Goal: Task Accomplishment & Management: Use online tool/utility

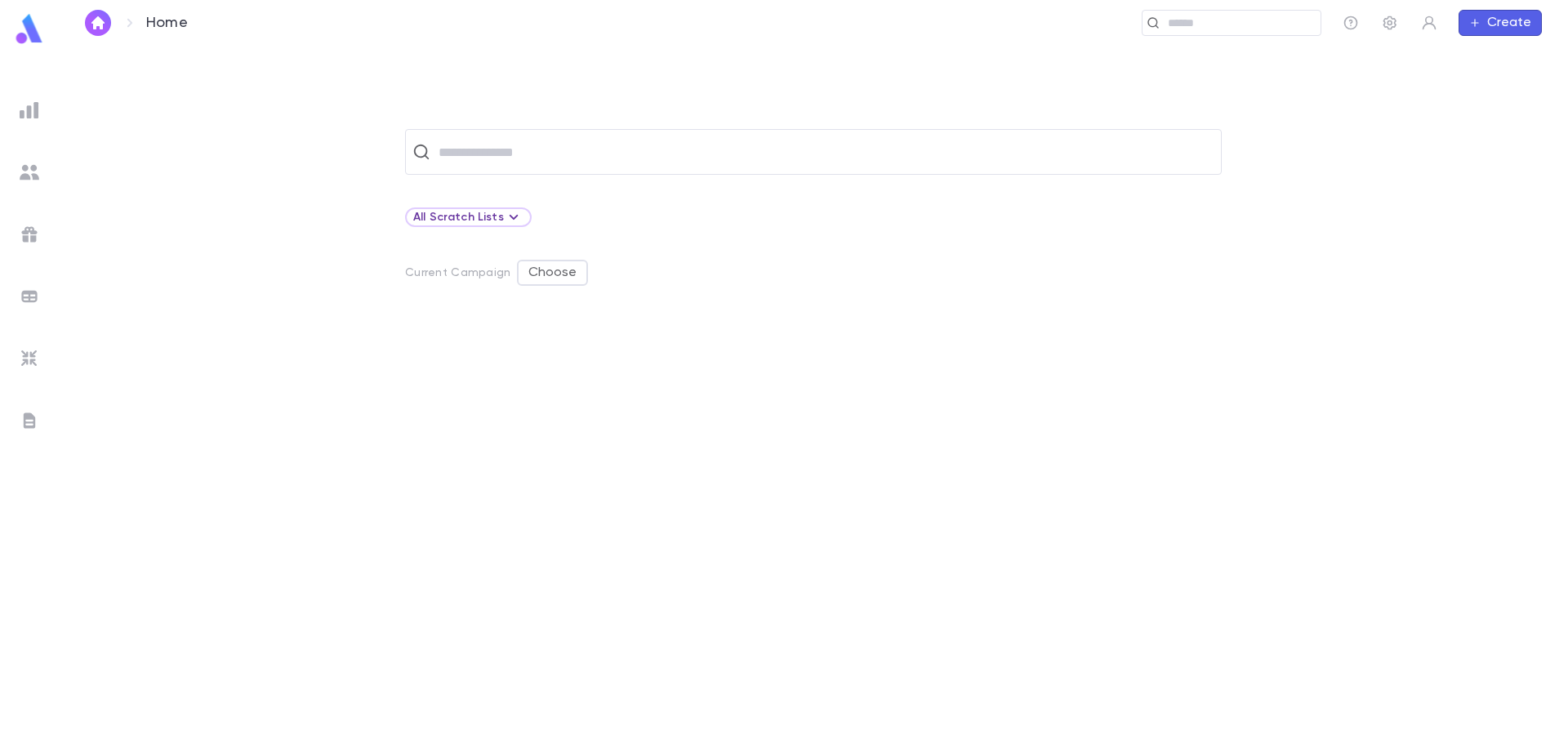
click at [103, 23] on img "button" at bounding box center [98, 23] width 20 height 13
click at [508, 219] on icon at bounding box center [513, 218] width 9 height 5
click at [509, 221] on div at bounding box center [784, 372] width 1568 height 744
click at [513, 223] on icon at bounding box center [514, 218] width 20 height 20
click at [507, 273] on p "Create Scratch List" at bounding box center [509, 277] width 121 height 16
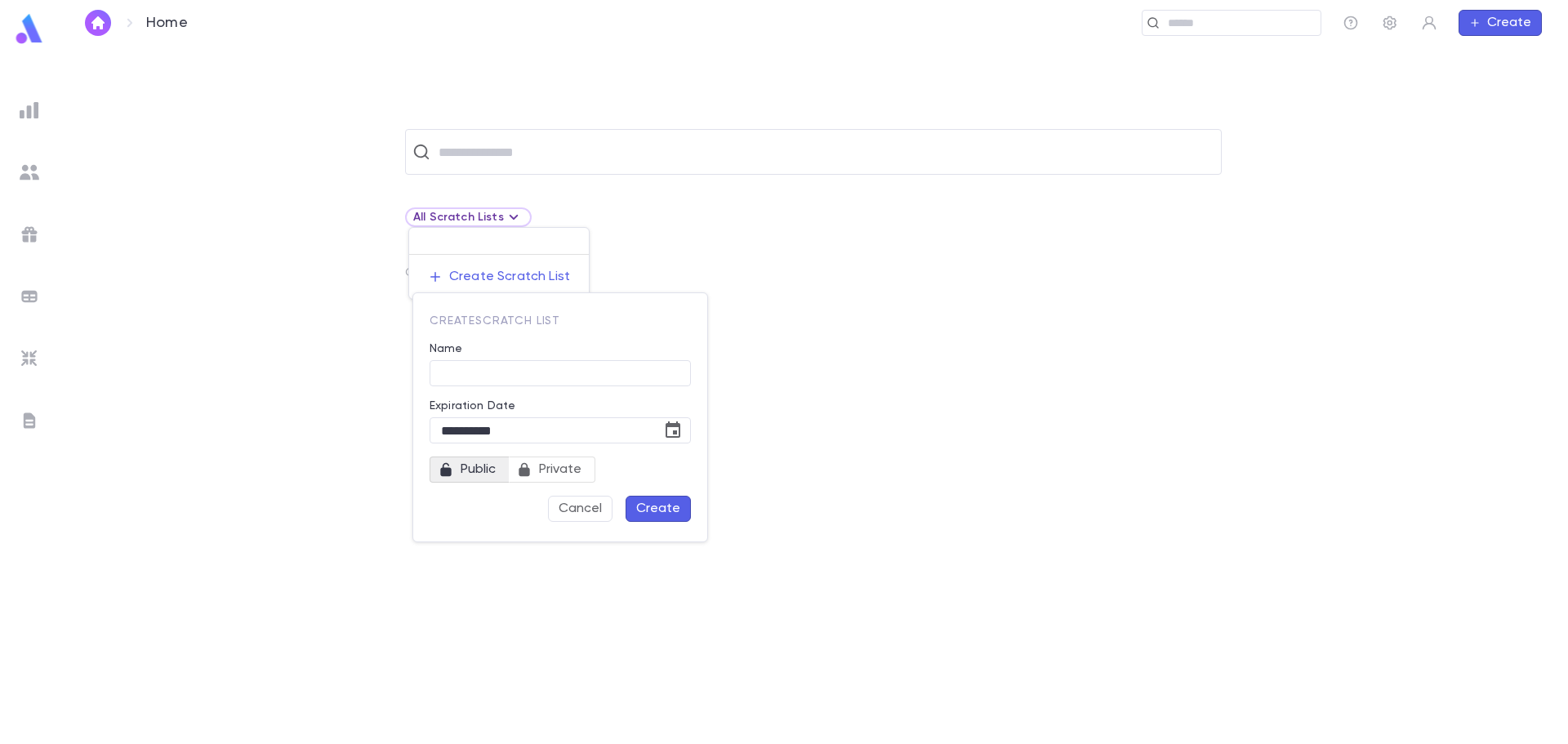
click at [859, 321] on div at bounding box center [784, 372] width 1568 height 744
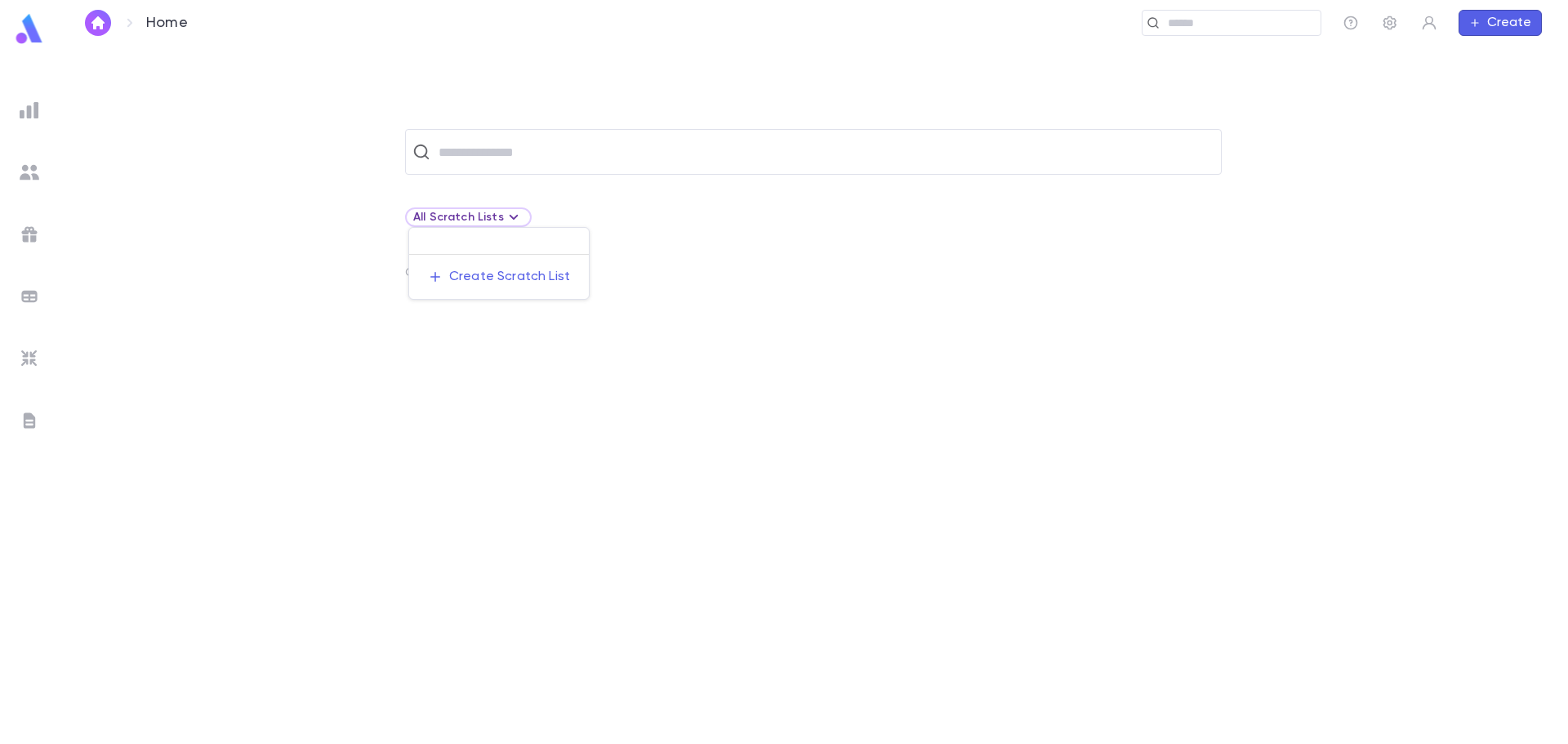
click at [494, 154] on div at bounding box center [784, 372] width 1568 height 744
click at [31, 171] on img at bounding box center [30, 172] width 20 height 20
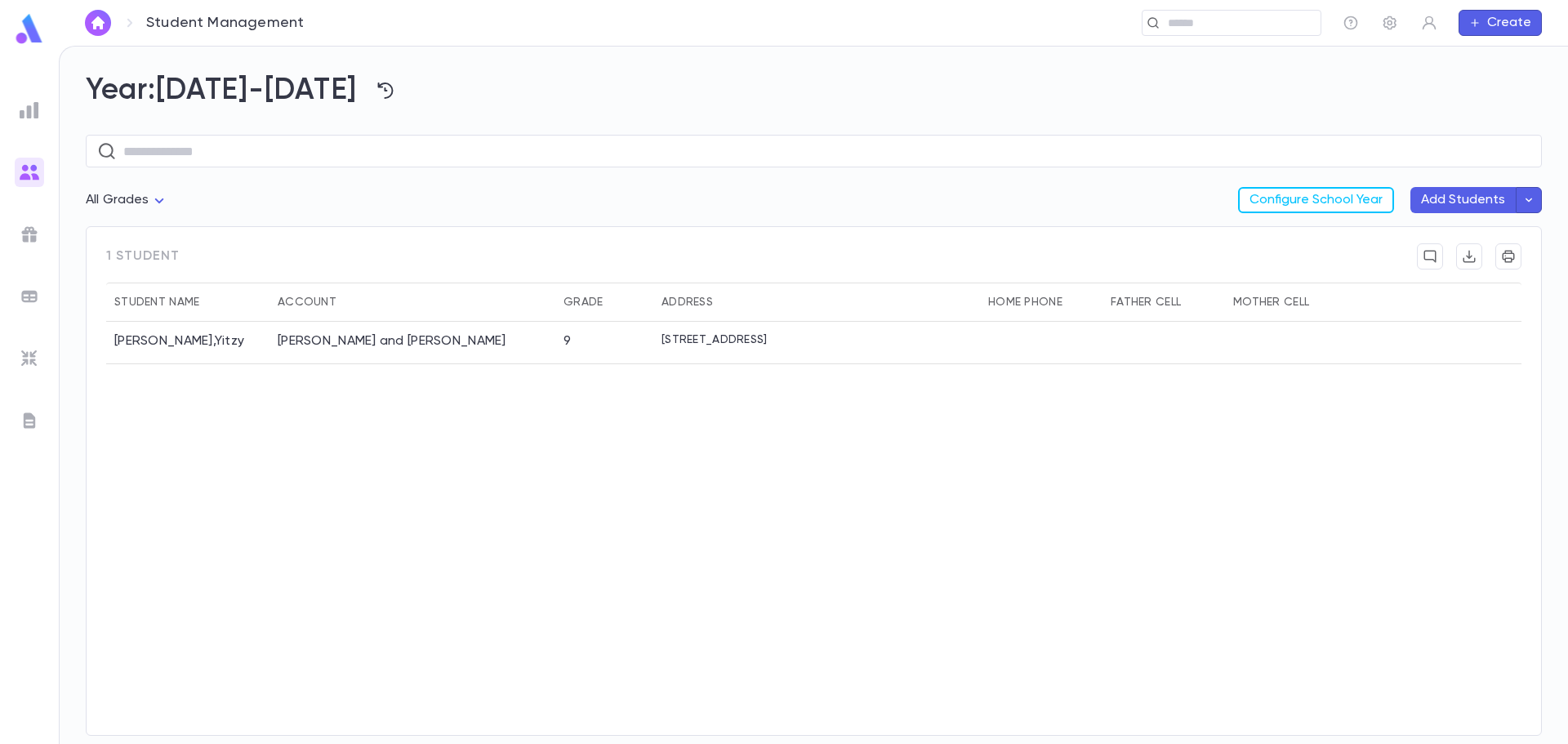
click at [27, 112] on img at bounding box center [30, 110] width 20 height 20
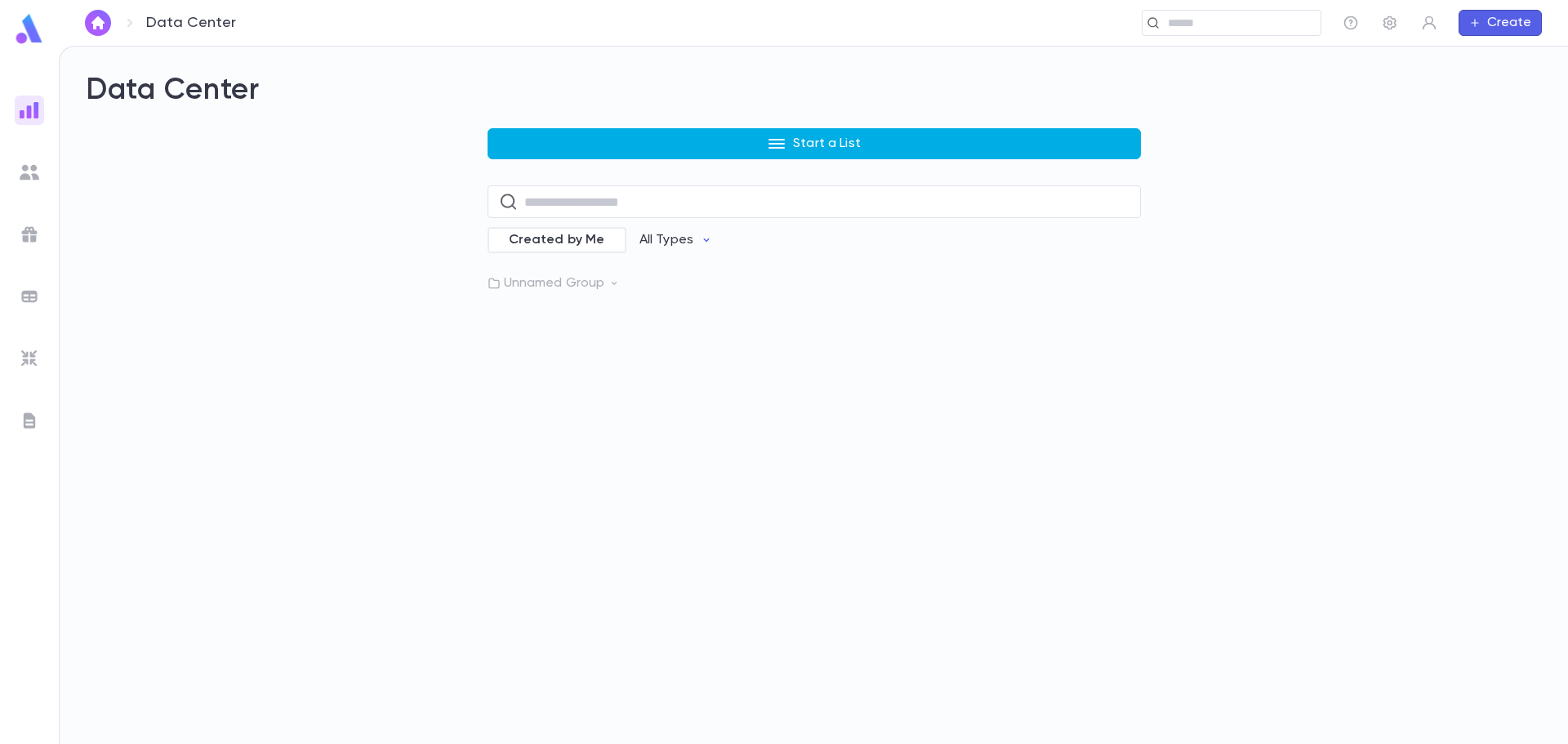
click at [834, 142] on p "Start a List" at bounding box center [827, 144] width 68 height 16
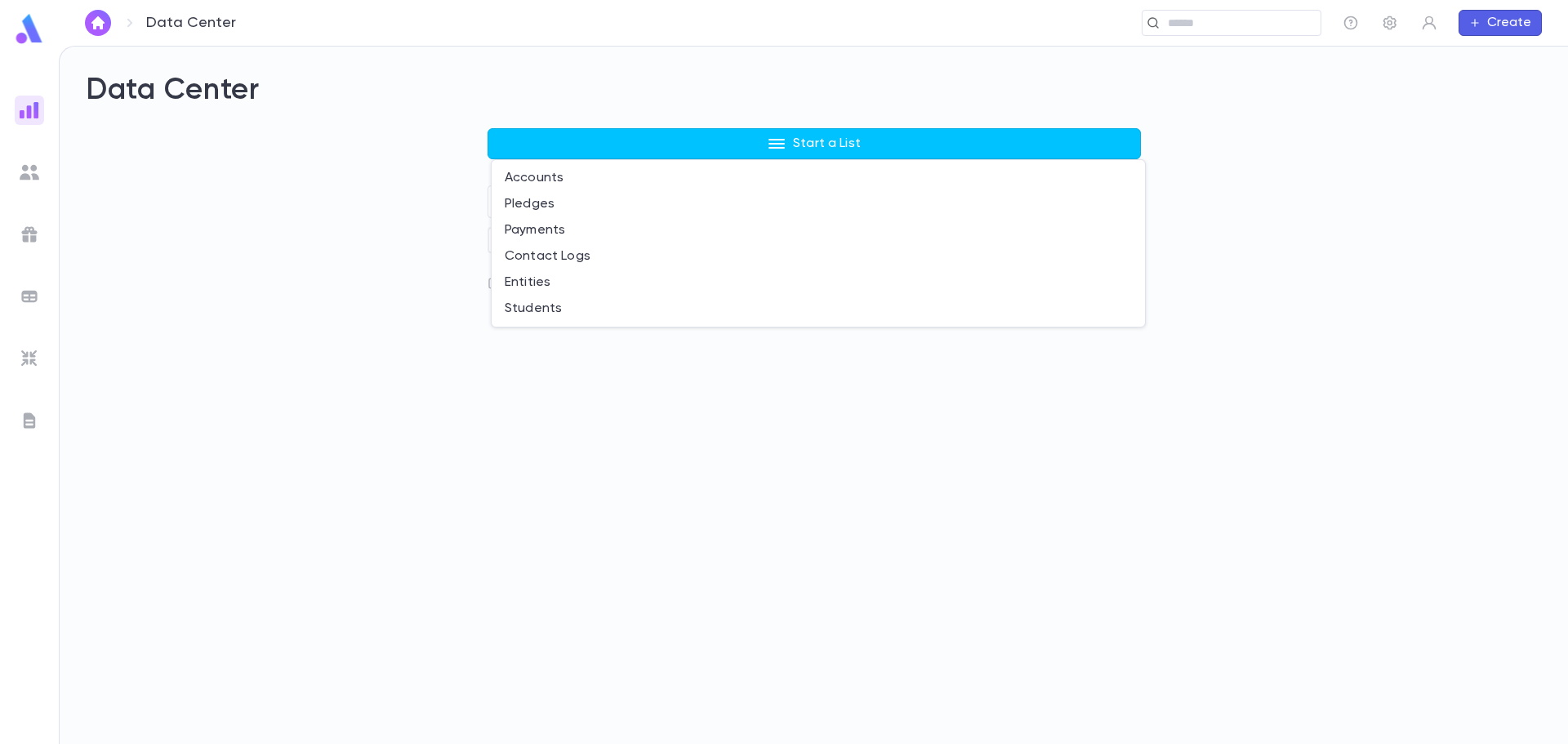
click at [575, 226] on li "Payments" at bounding box center [818, 230] width 653 height 26
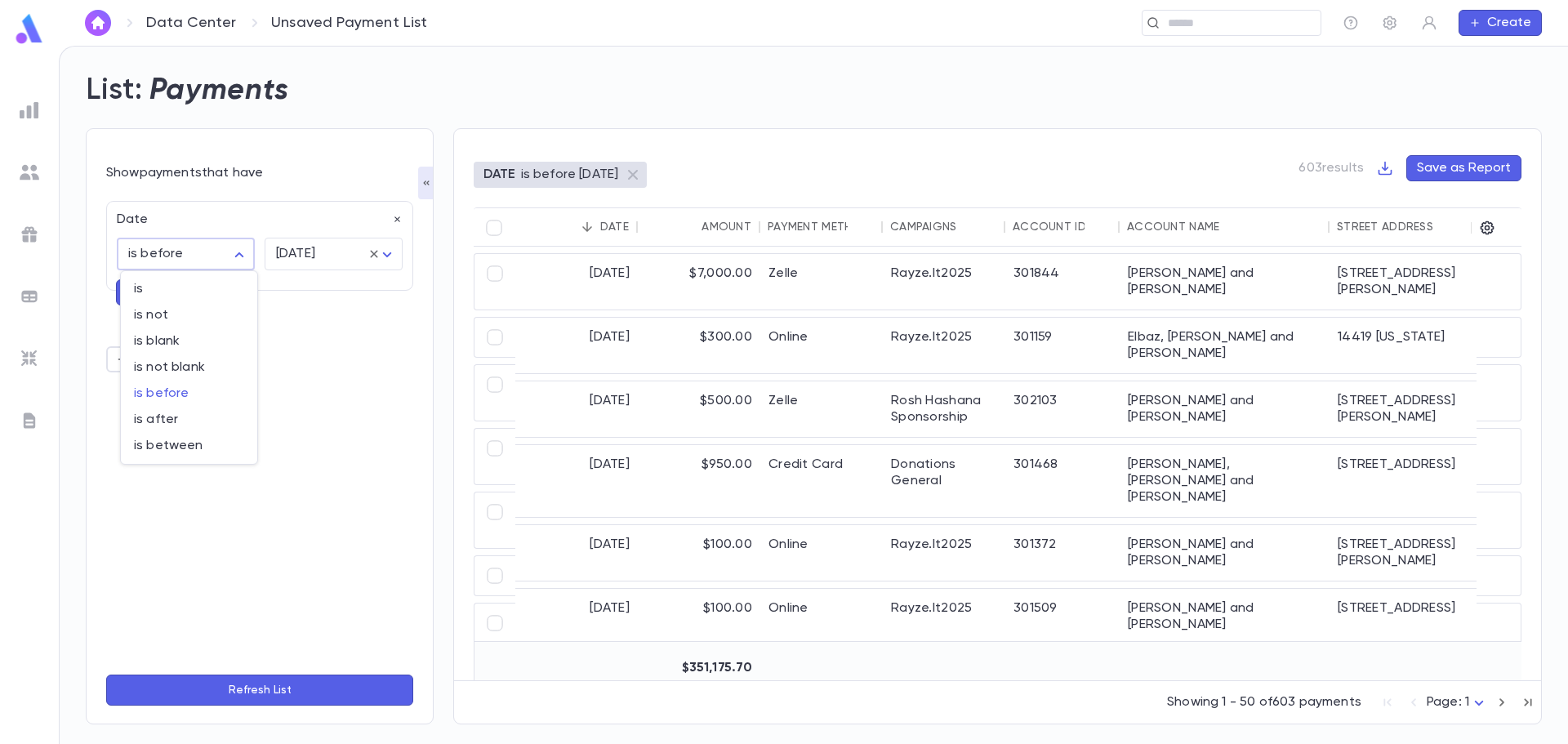
click at [241, 256] on body "Data Center Unsaved Payment List ​ Create List: Payments Show payments that hav…" at bounding box center [784, 395] width 1568 height 698
click at [324, 315] on div at bounding box center [784, 372] width 1568 height 744
click at [389, 252] on body "Data Center Unsaved Payment List ​ Create List: Payments Show payments that hav…" at bounding box center [784, 395] width 1568 height 698
click at [313, 289] on span "[DATE]" at bounding box center [337, 289] width 110 height 16
type input "*****"
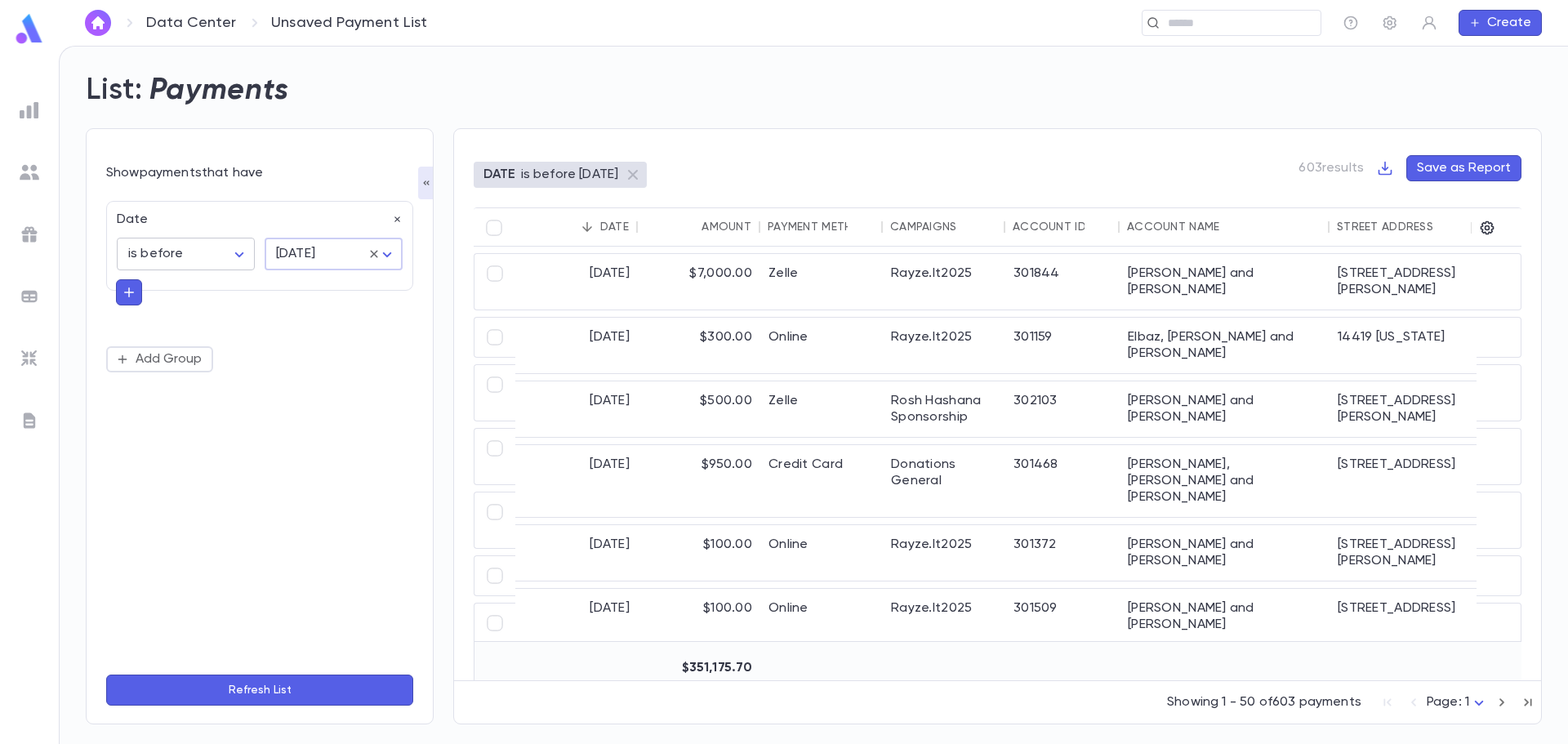
click at [242, 256] on body "Data Center Unsaved Payment List ​ Create List: Payments Show payments that hav…" at bounding box center [784, 395] width 1568 height 698
click at [194, 391] on span "is before" at bounding box center [189, 393] width 110 height 16
click at [383, 255] on body "Data Center Unsaved Payment List ​ Create List: Payments Show payments that hav…" at bounding box center [784, 395] width 1568 height 698
click at [383, 255] on div at bounding box center [784, 372] width 1568 height 744
click at [131, 296] on icon "button" at bounding box center [129, 292] width 15 height 16
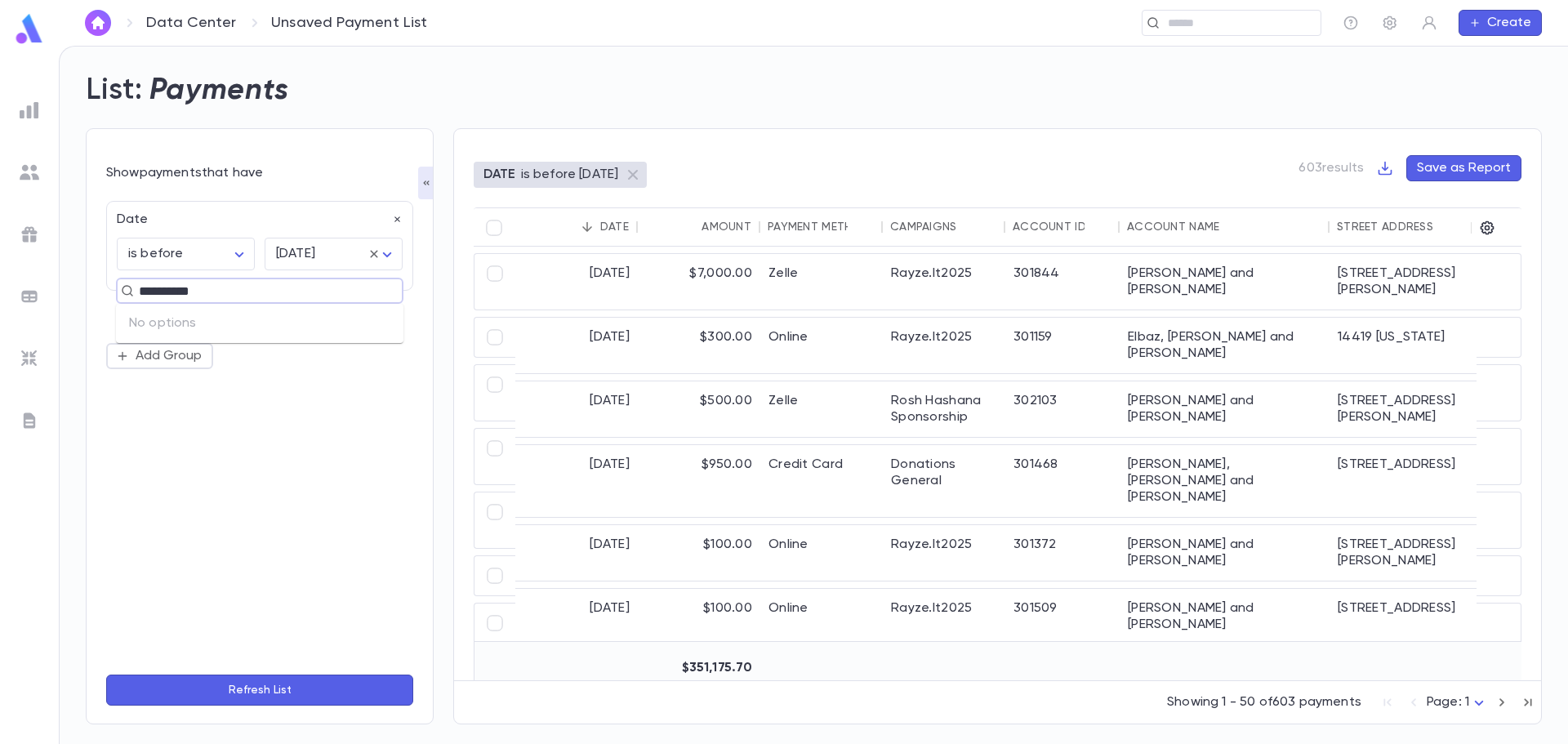
type input "**********"
click at [268, 392] on div "Date is before ******** ​ [DATE] ***** ​ ​ Add Group" at bounding box center [260, 426] width 307 height 471
click at [240, 256] on body "Data Center Unsaved Payment List ​ Create List: Payments Show payments that hav…" at bounding box center [784, 395] width 1568 height 698
click at [181, 422] on span "is after" at bounding box center [189, 420] width 110 height 16
type input "**********"
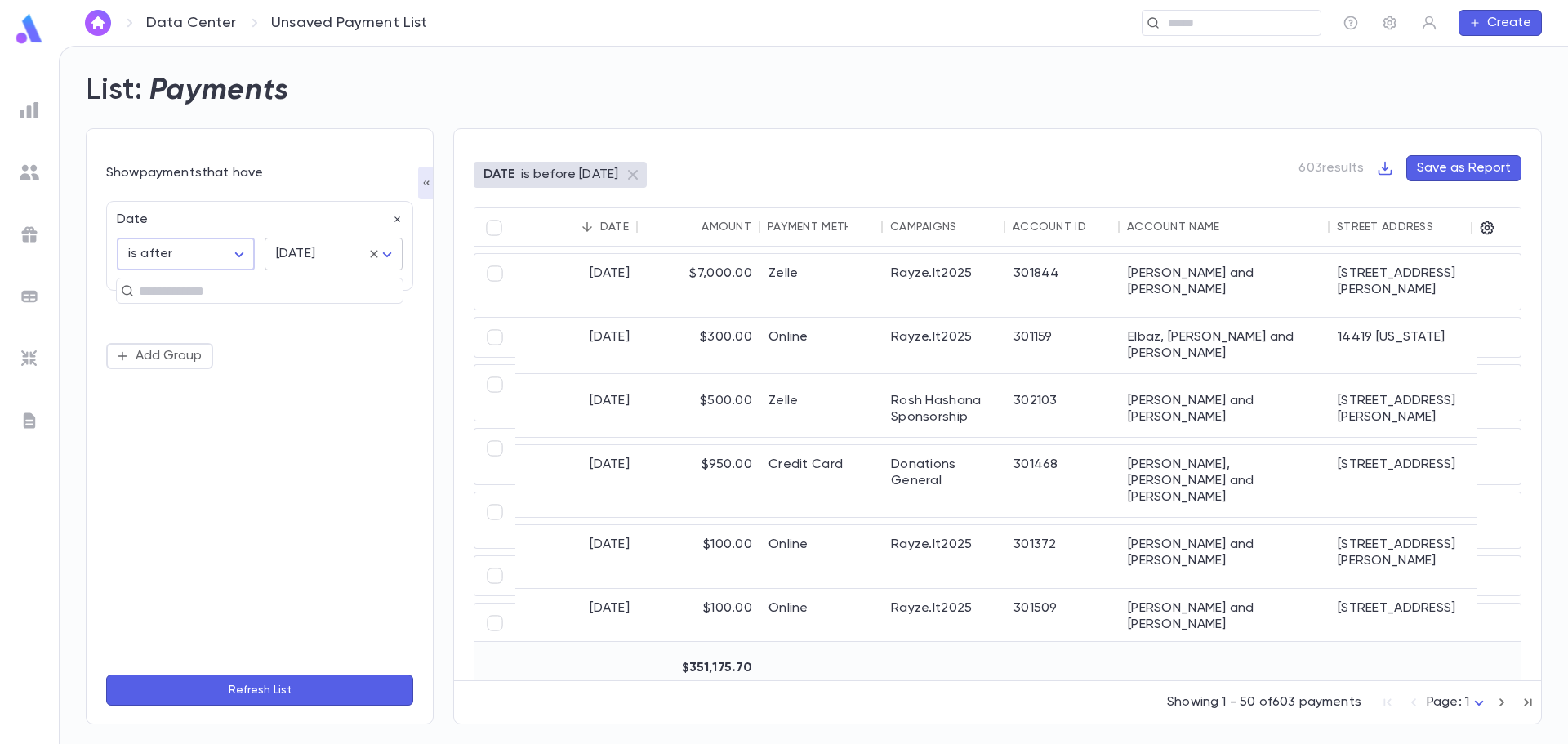
click at [389, 253] on body "**********" at bounding box center [784, 395] width 1568 height 698
click at [304, 368] on span "exact date" at bounding box center [337, 368] width 110 height 16
type input "*********"
click at [280, 292] on input "tel" at bounding box center [313, 296] width 97 height 32
type input "**********"
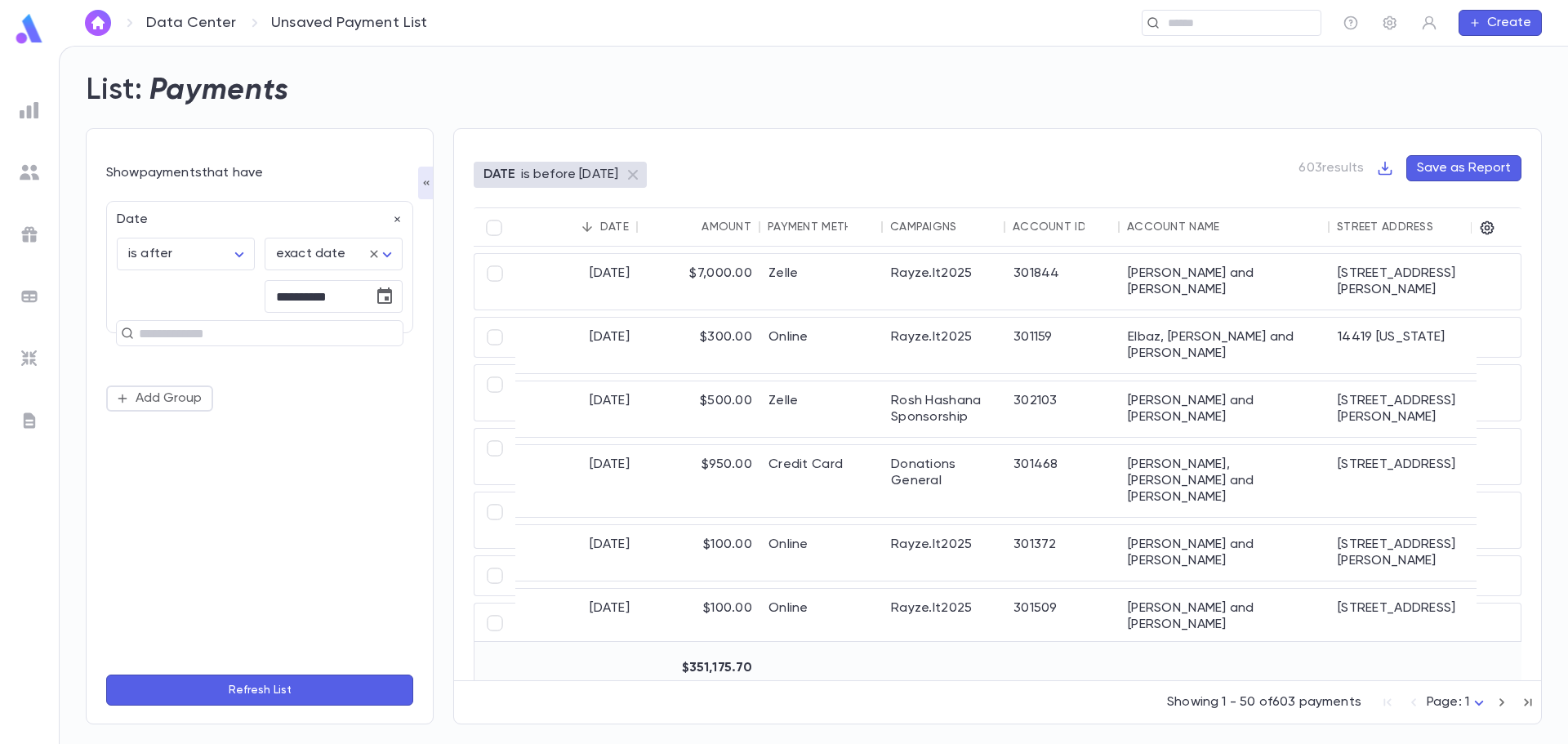
click at [241, 690] on button "Refresh List" at bounding box center [260, 690] width 307 height 31
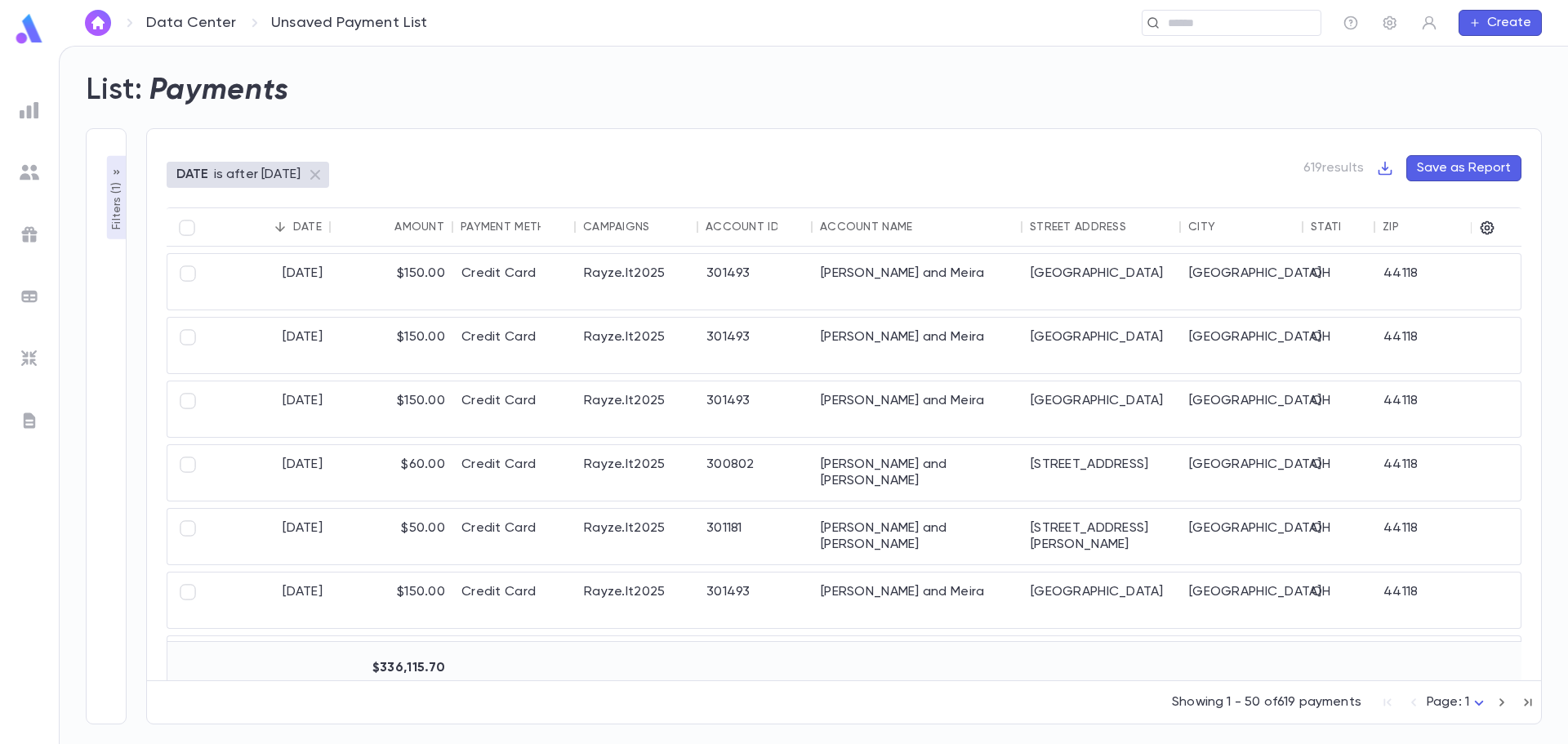
click at [35, 108] on img at bounding box center [30, 110] width 20 height 20
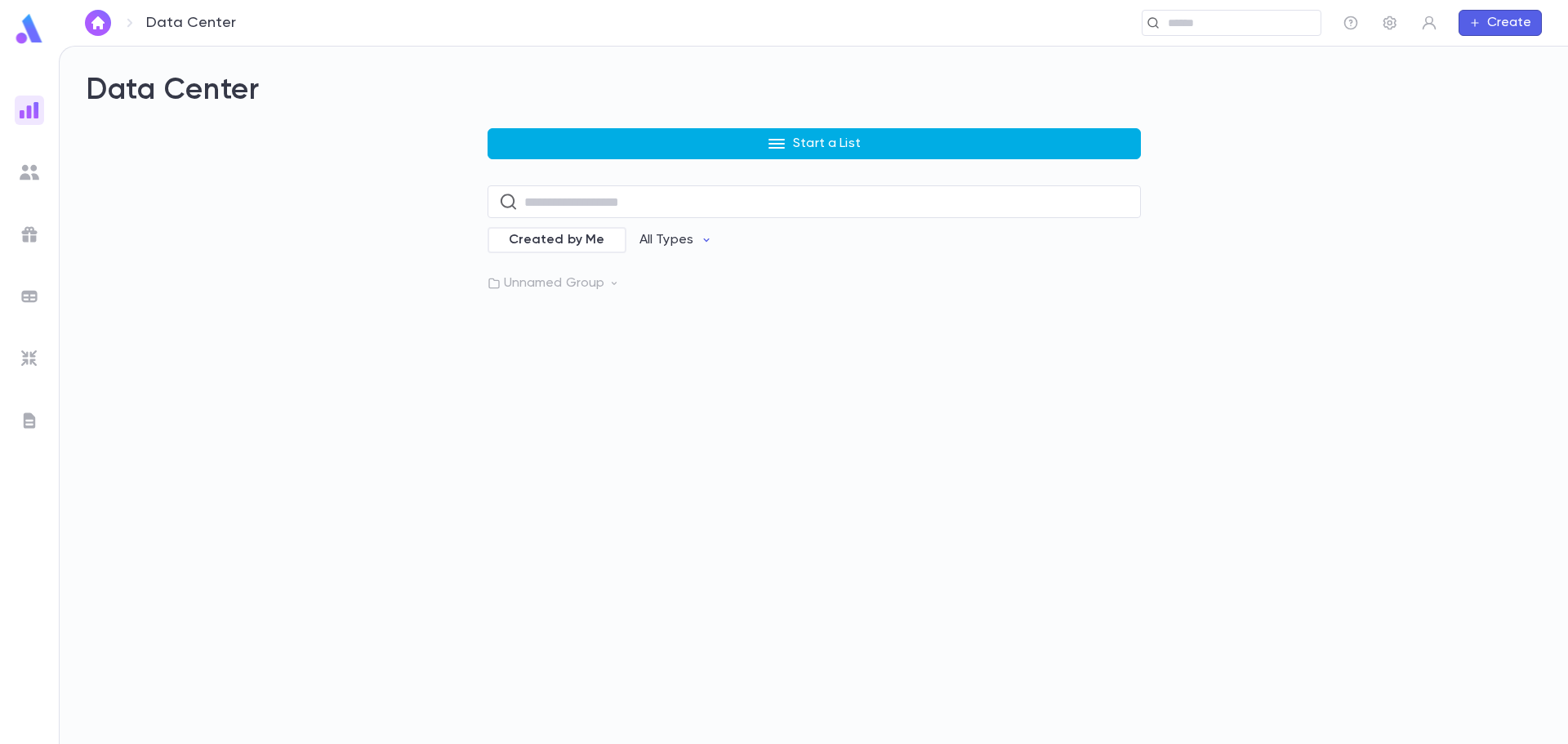
click at [806, 148] on p "Start a List" at bounding box center [827, 144] width 68 height 16
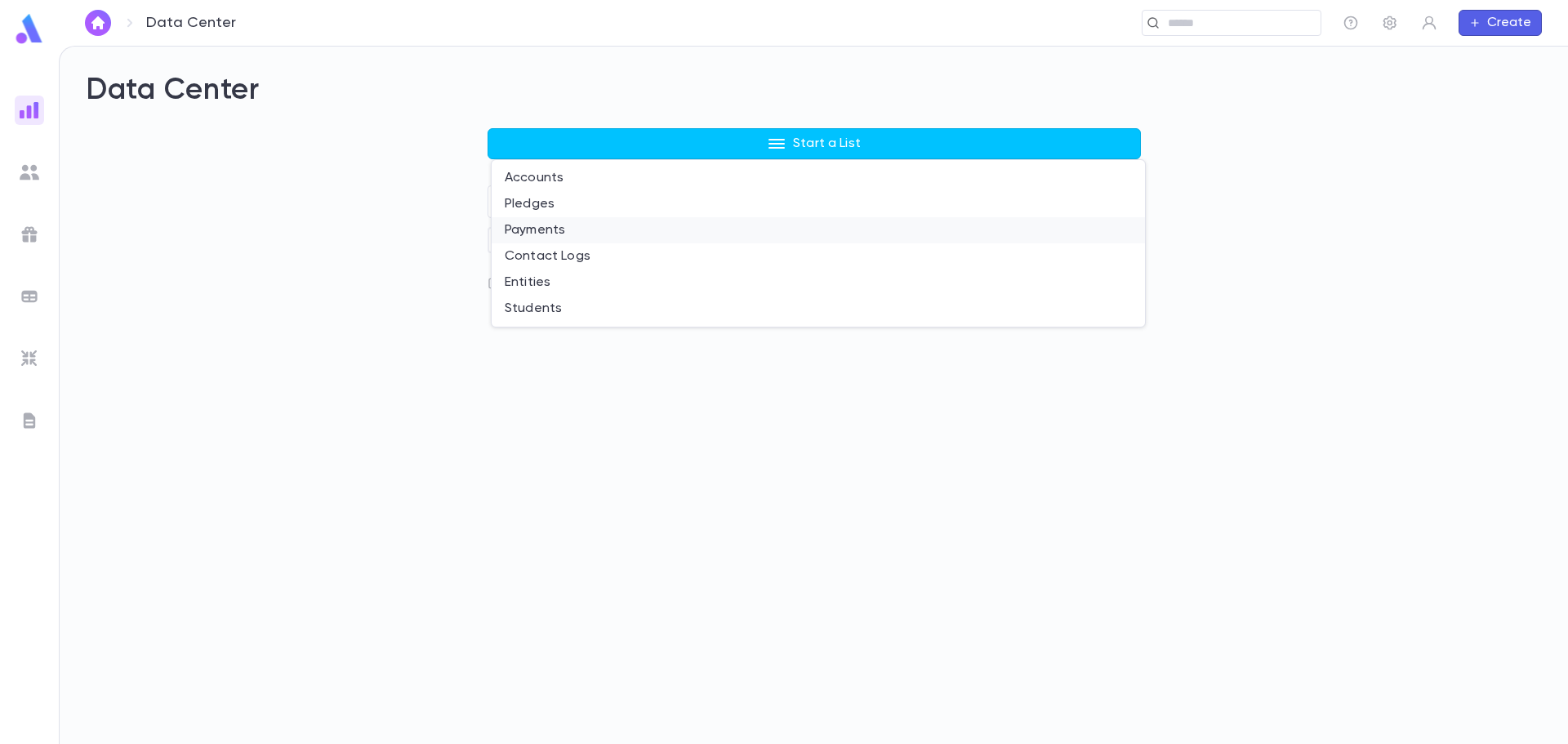
click at [572, 227] on li "Payments" at bounding box center [818, 230] width 653 height 26
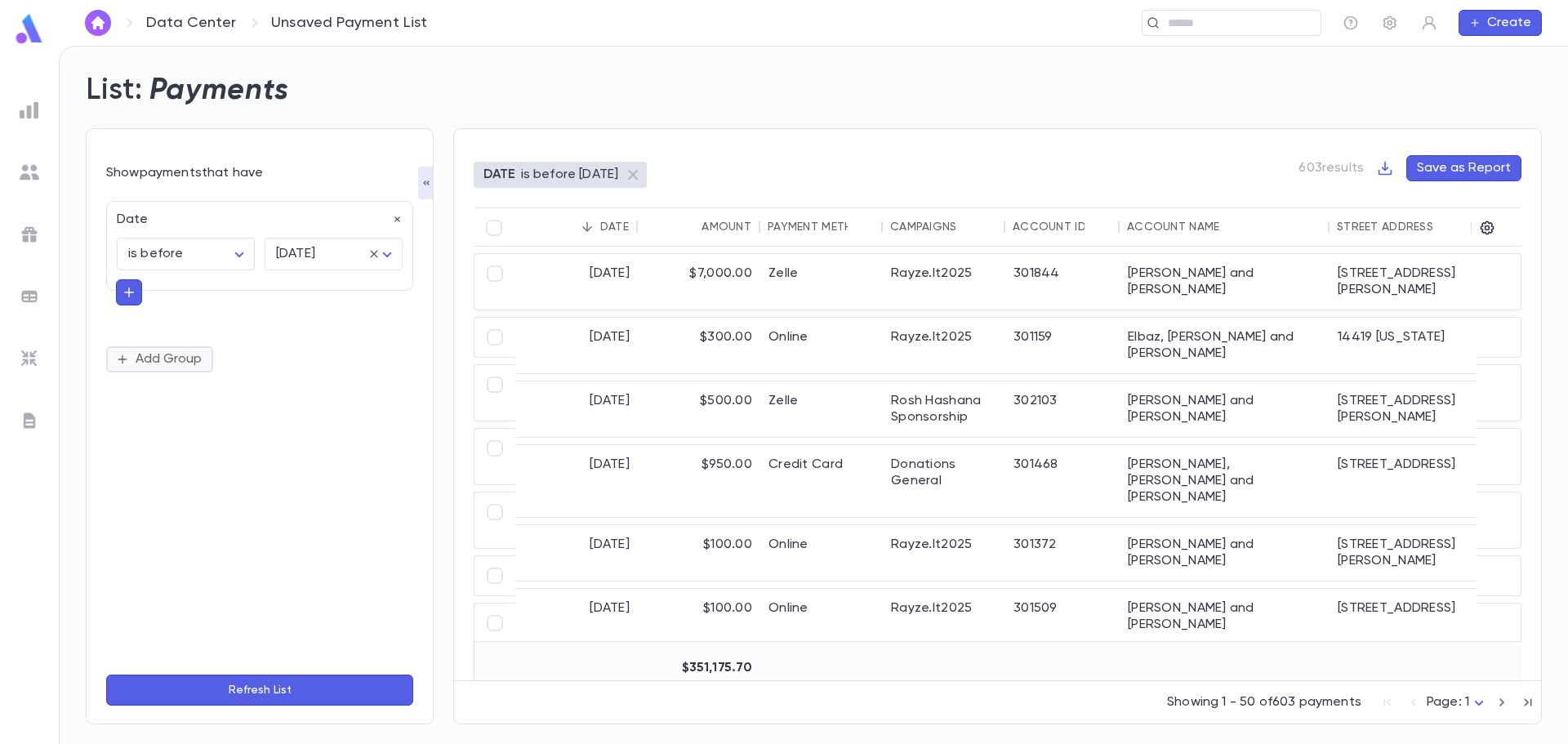
click at [163, 363] on button "Add Group" at bounding box center [159, 360] width 107 height 26
click at [310, 446] on div "Add Group" at bounding box center [260, 451] width 307 height 26
click at [394, 358] on icon "button" at bounding box center [398, 360] width 11 height 11
click at [130, 292] on icon "button" at bounding box center [129, 292] width 15 height 16
click at [182, 291] on input "**********" at bounding box center [252, 291] width 237 height 23
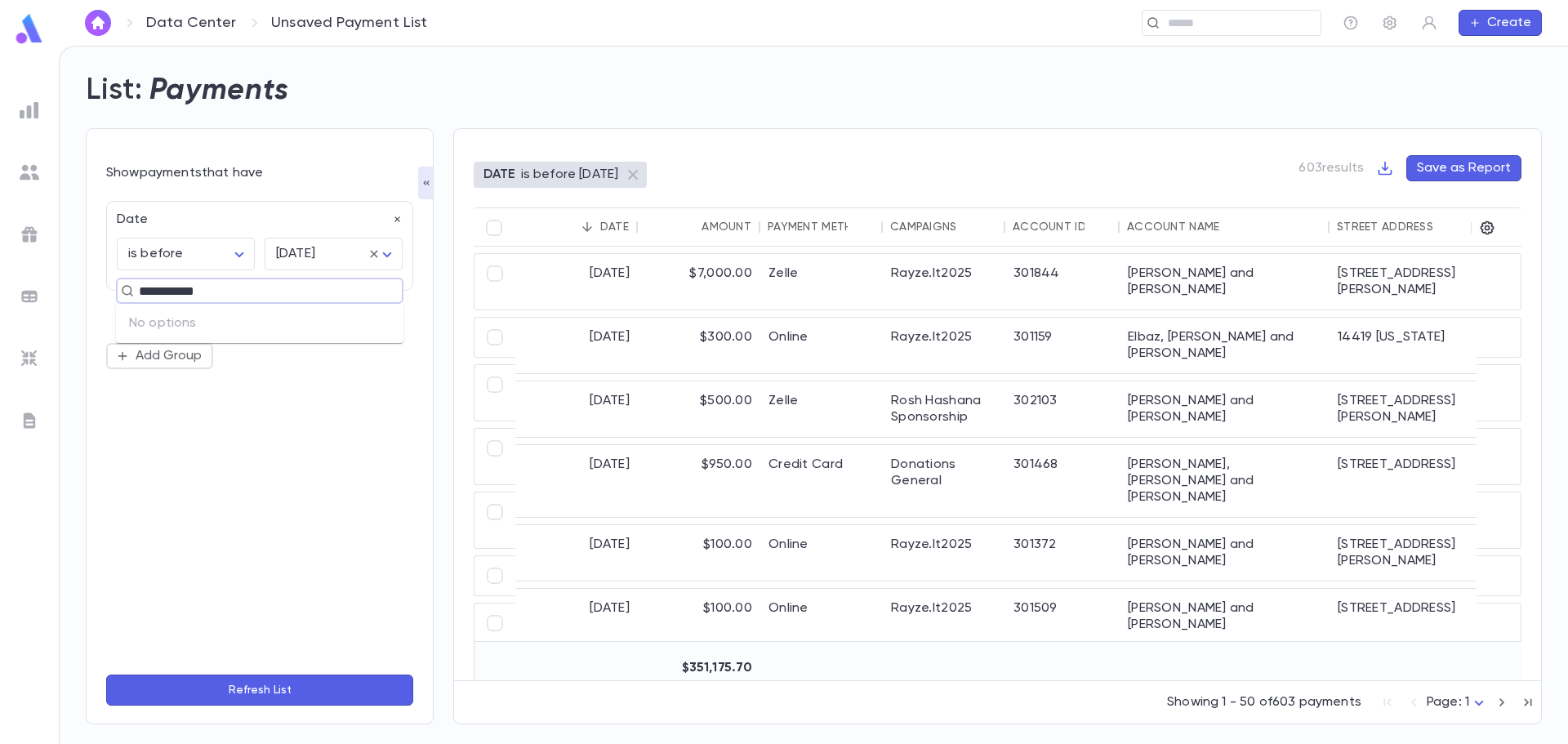
click at [181, 291] on input "**********" at bounding box center [252, 291] width 237 height 23
type input "**********"
click at [150, 357] on button "Add Group" at bounding box center [159, 356] width 107 height 26
click at [394, 352] on icon "button" at bounding box center [398, 356] width 11 height 11
click at [34, 233] on img at bounding box center [30, 234] width 20 height 20
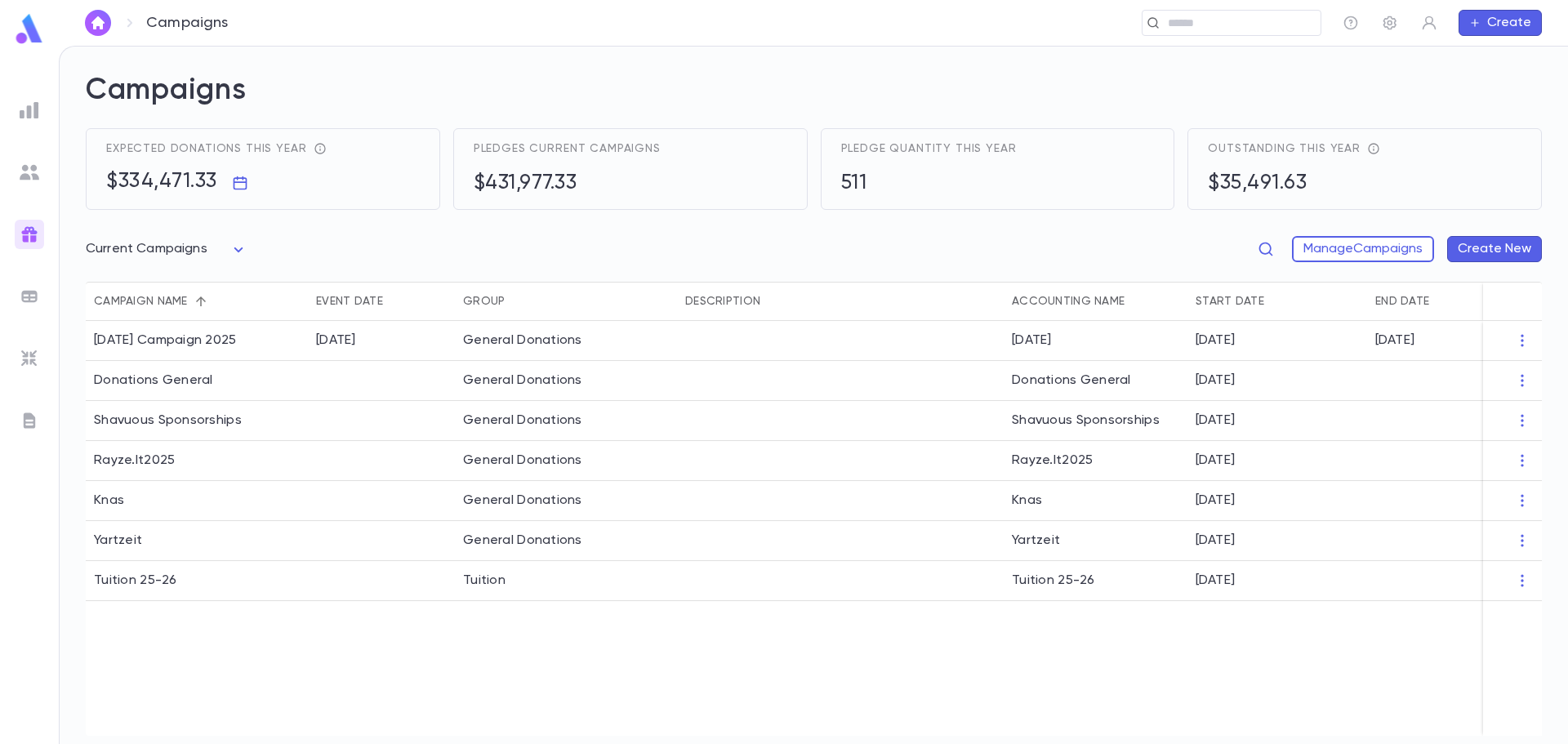
click at [30, 293] on img at bounding box center [30, 296] width 20 height 20
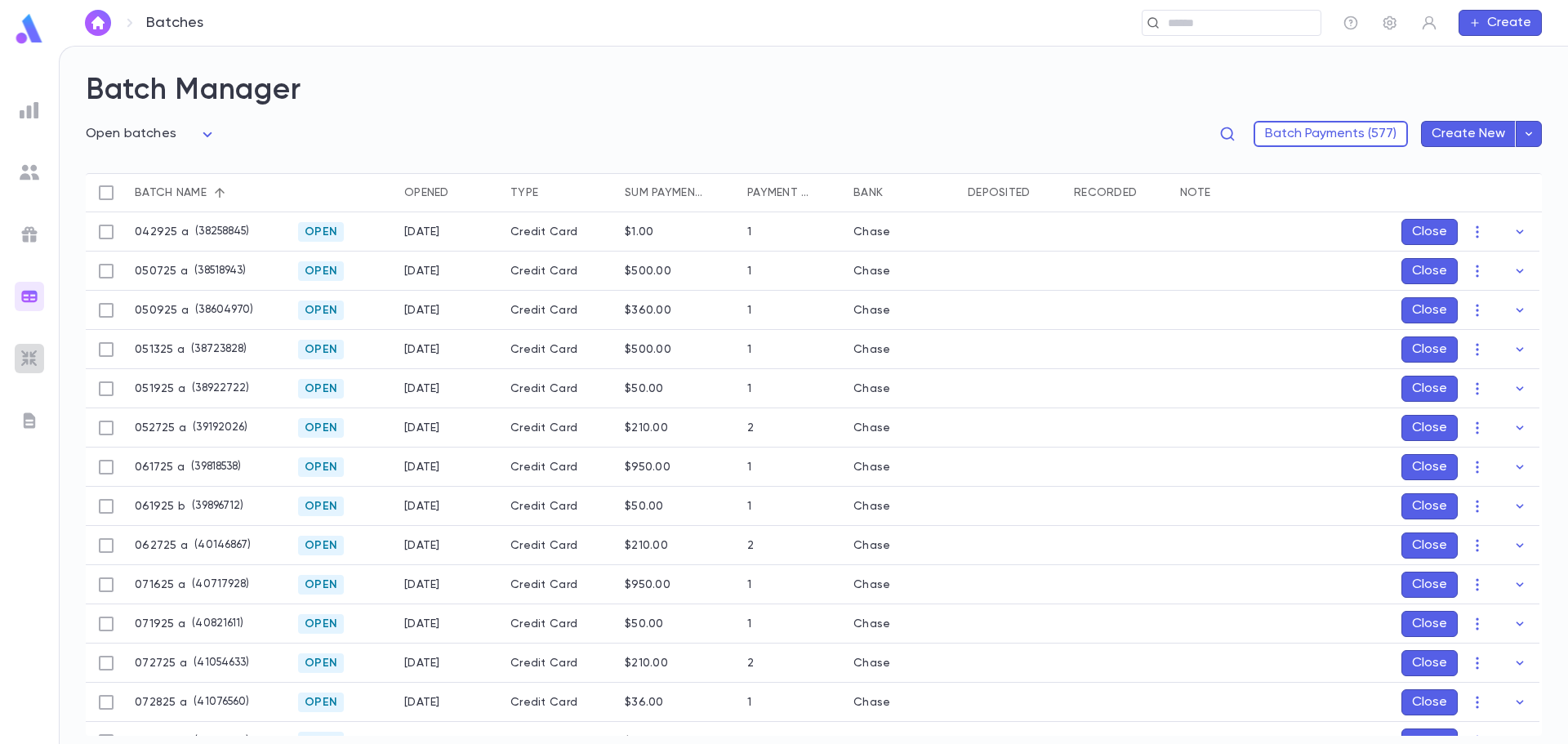
click at [34, 361] on img at bounding box center [30, 359] width 20 height 20
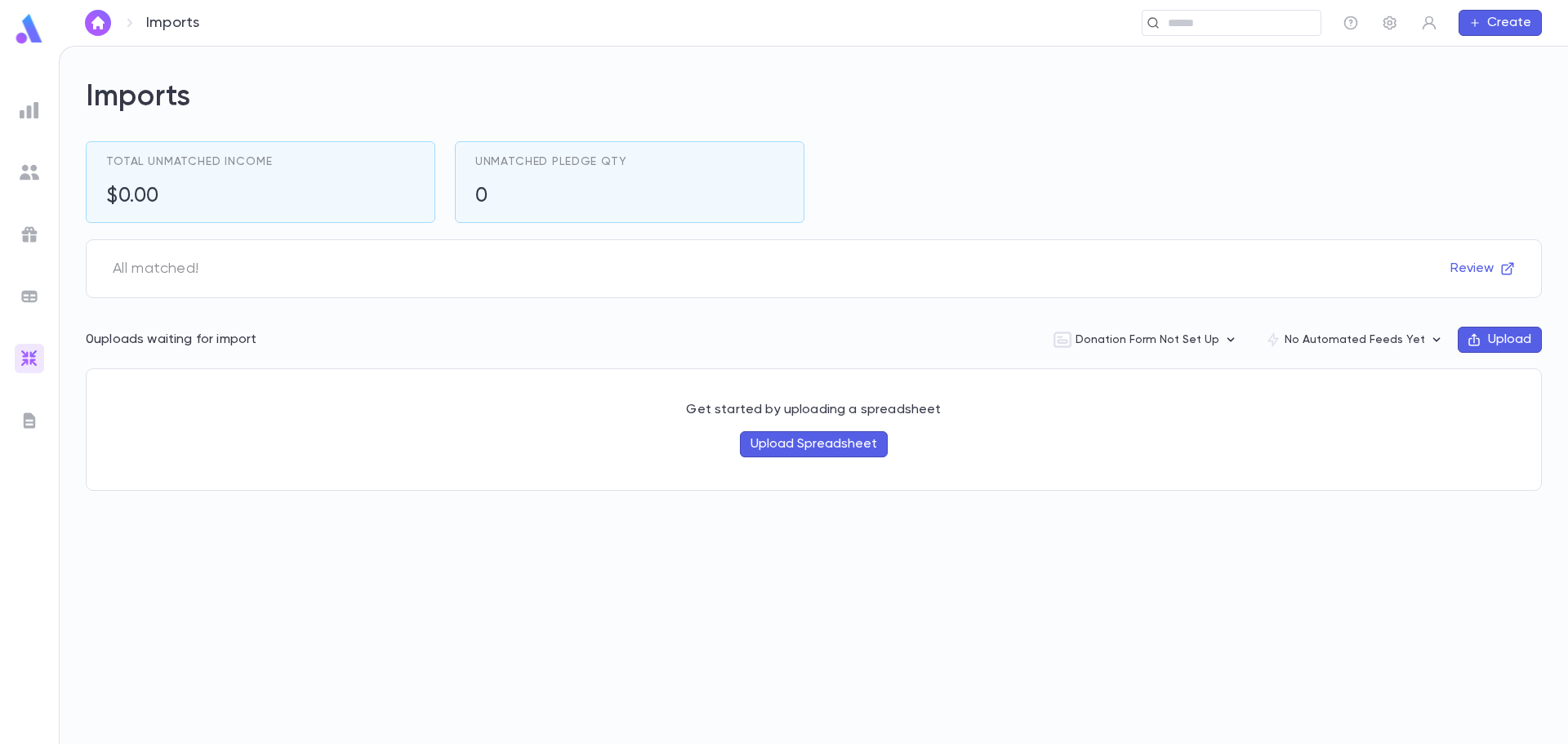
click at [32, 418] on img at bounding box center [30, 420] width 20 height 20
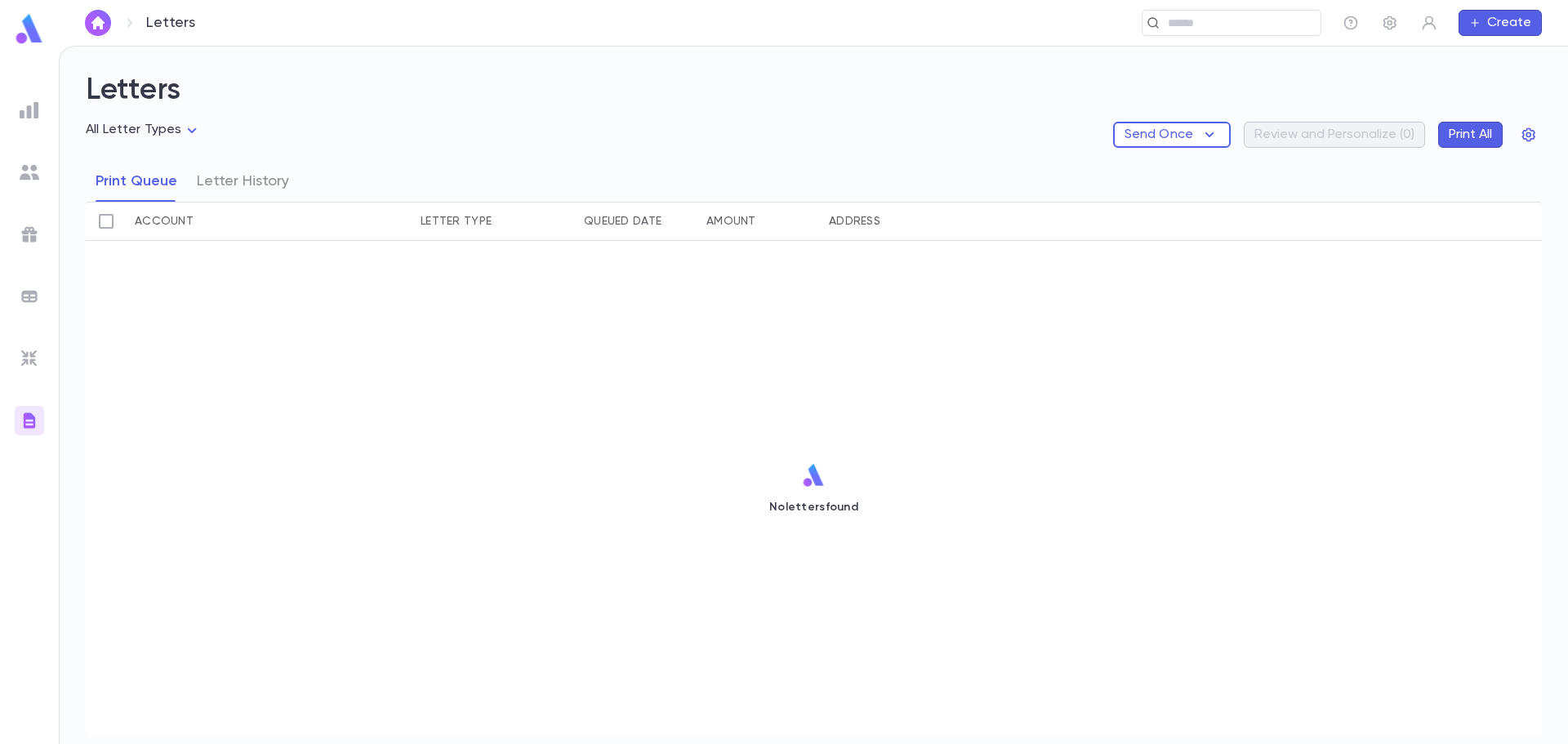
click at [26, 361] on img at bounding box center [30, 359] width 20 height 20
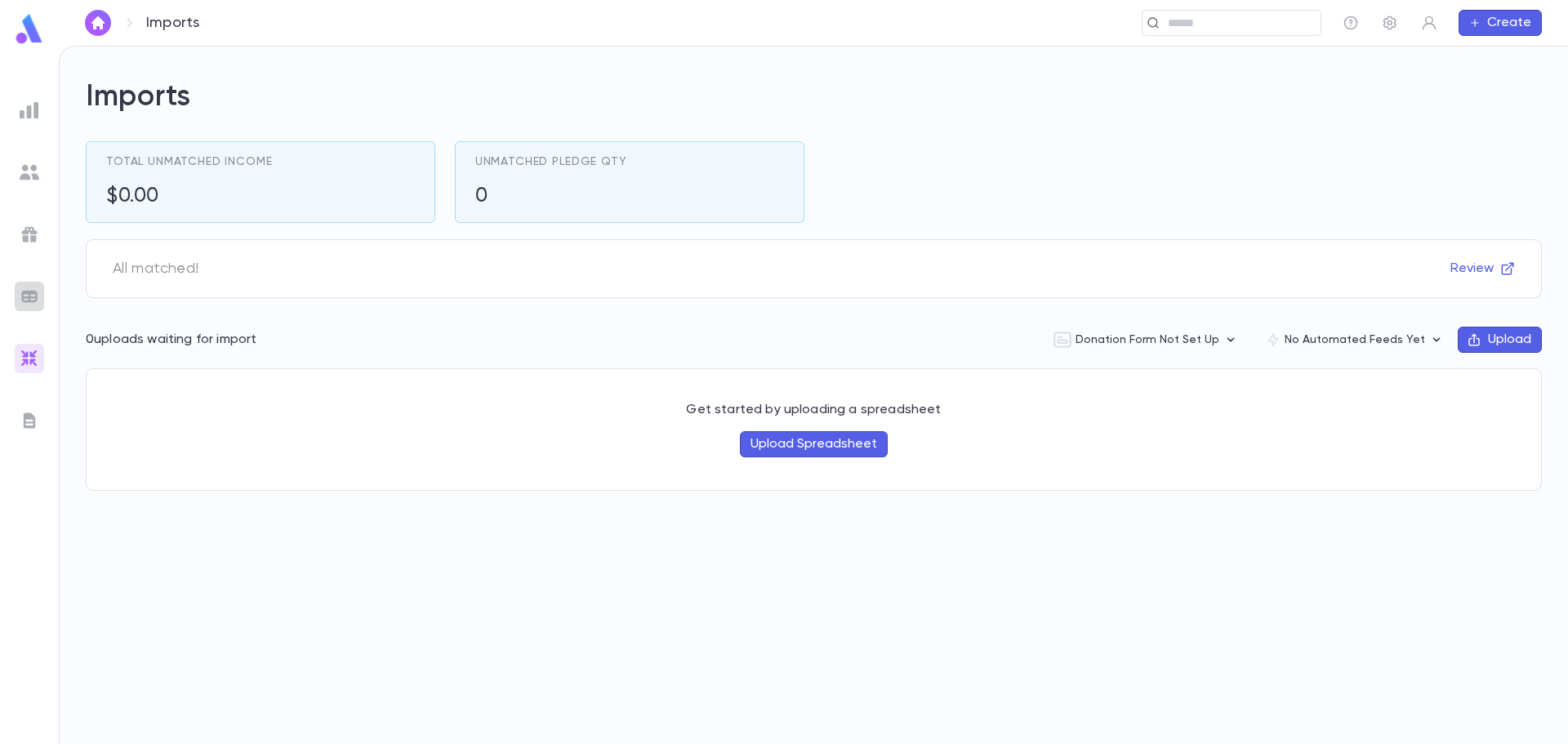
click at [43, 296] on div at bounding box center [30, 296] width 30 height 30
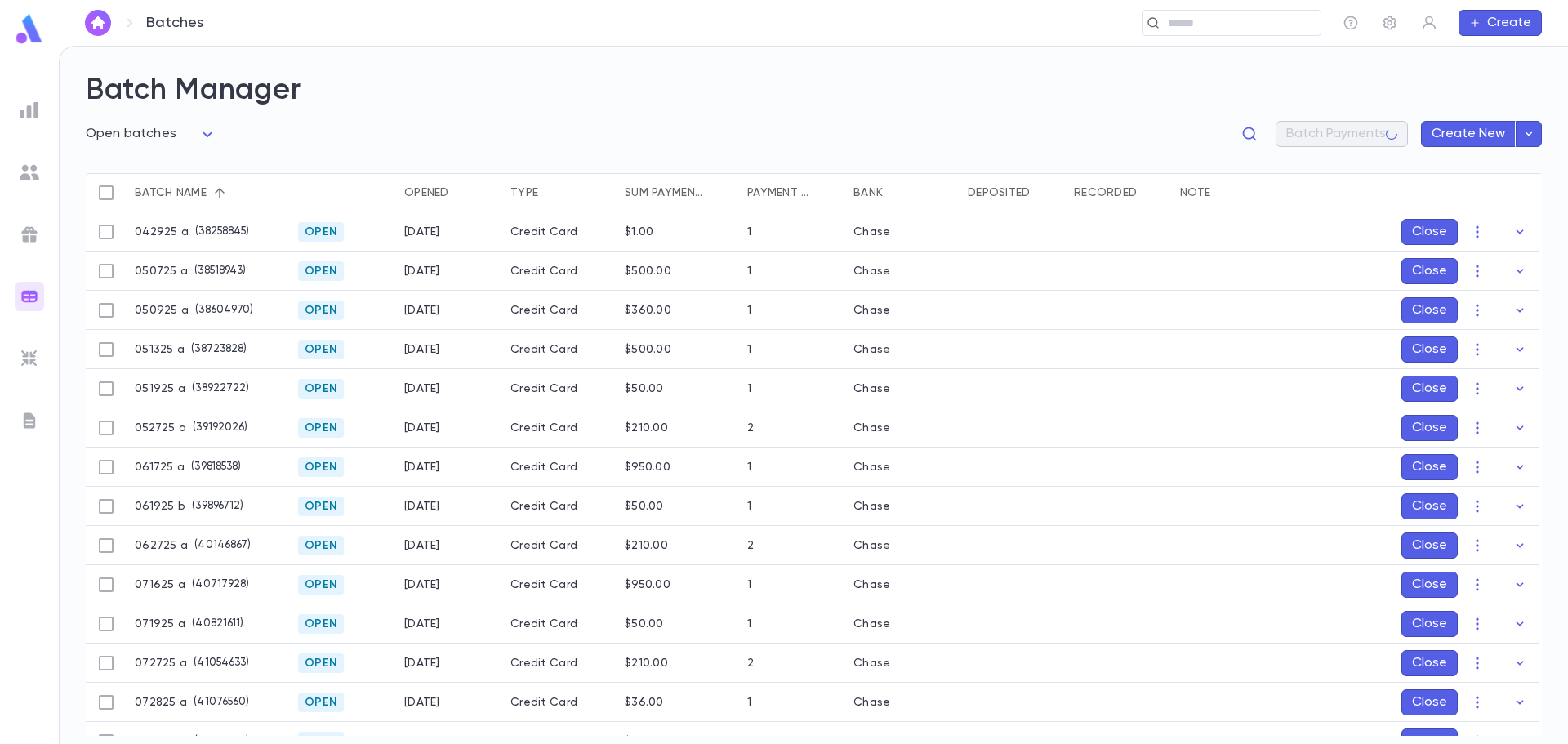
click at [30, 104] on img at bounding box center [30, 110] width 20 height 20
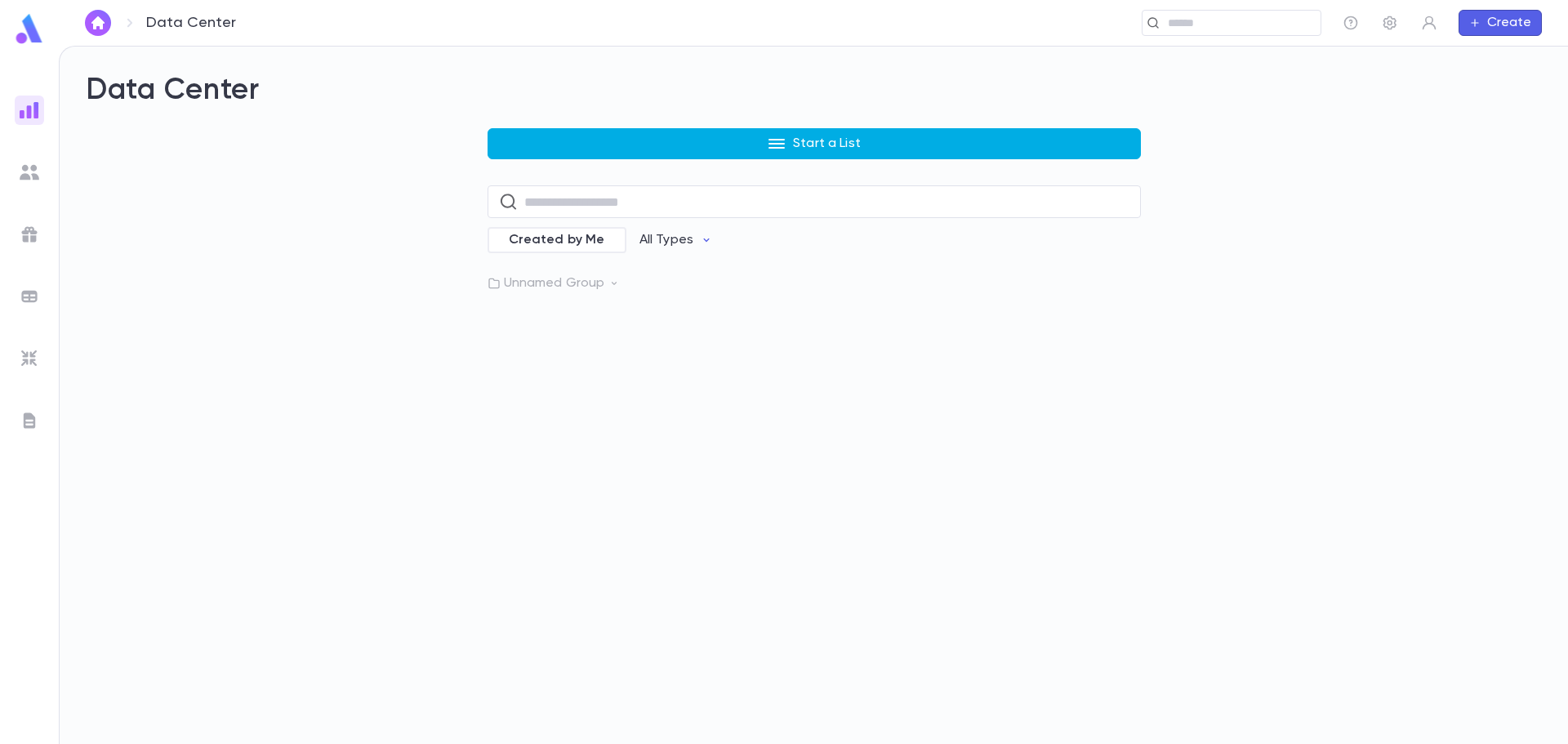
click at [786, 141] on icon "button" at bounding box center [777, 144] width 20 height 20
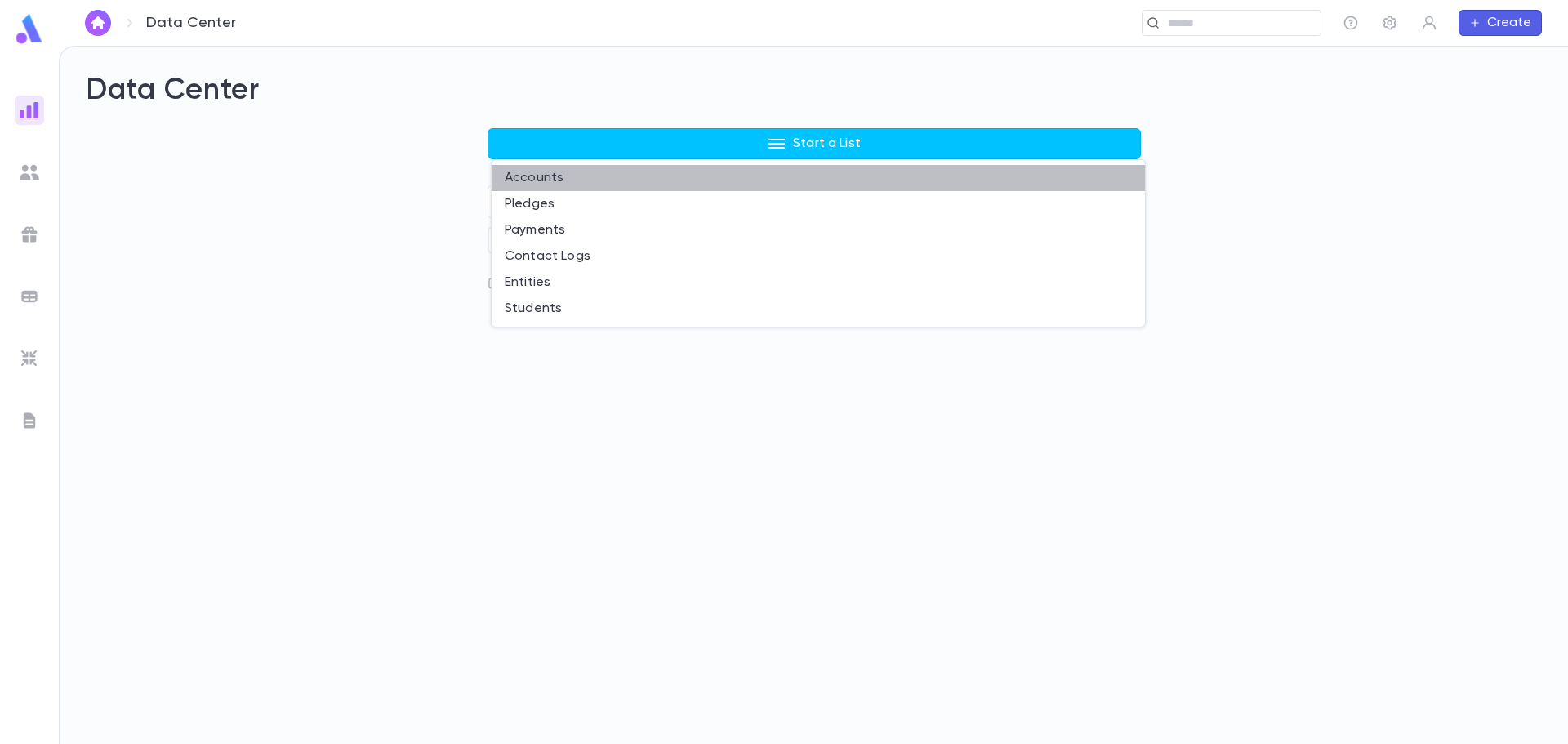
click at [567, 178] on li "Accounts" at bounding box center [818, 178] width 653 height 26
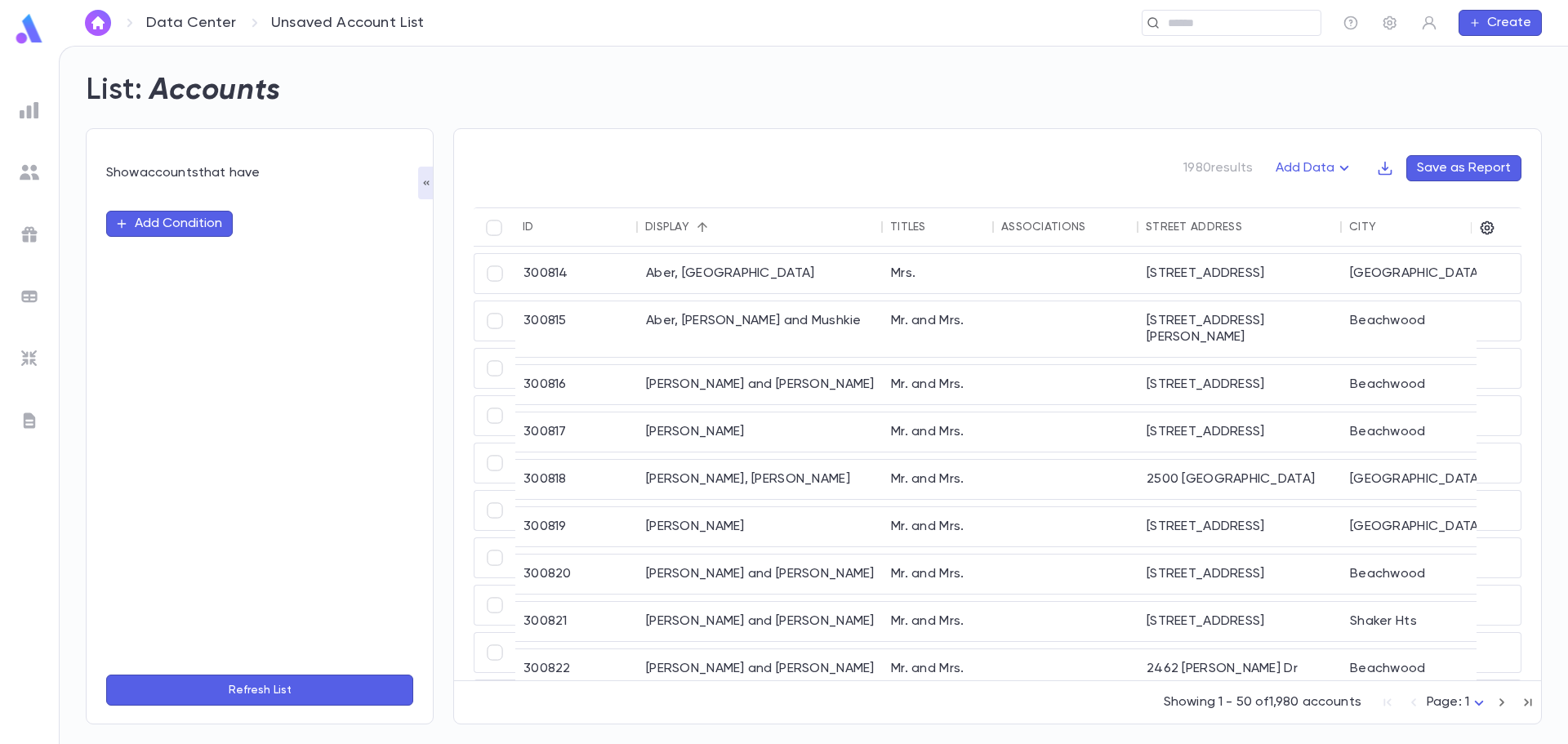
click at [191, 227] on button "Add Condition" at bounding box center [169, 224] width 126 height 26
type input "**********"
click at [274, 688] on button "Refresh List" at bounding box center [260, 690] width 307 height 31
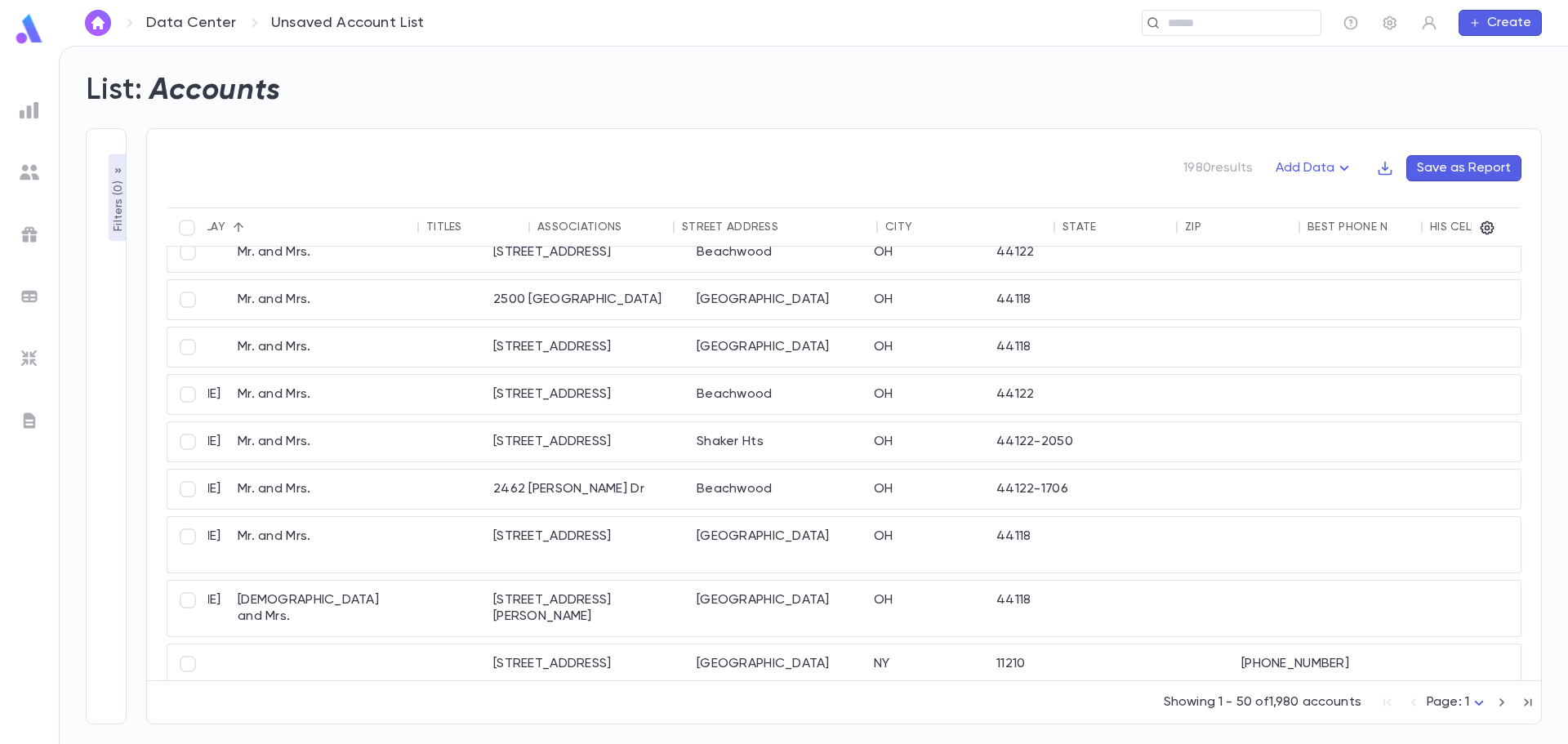
scroll to position [163, 0]
